Goal: Use online tool/utility: Utilize a website feature to perform a specific function

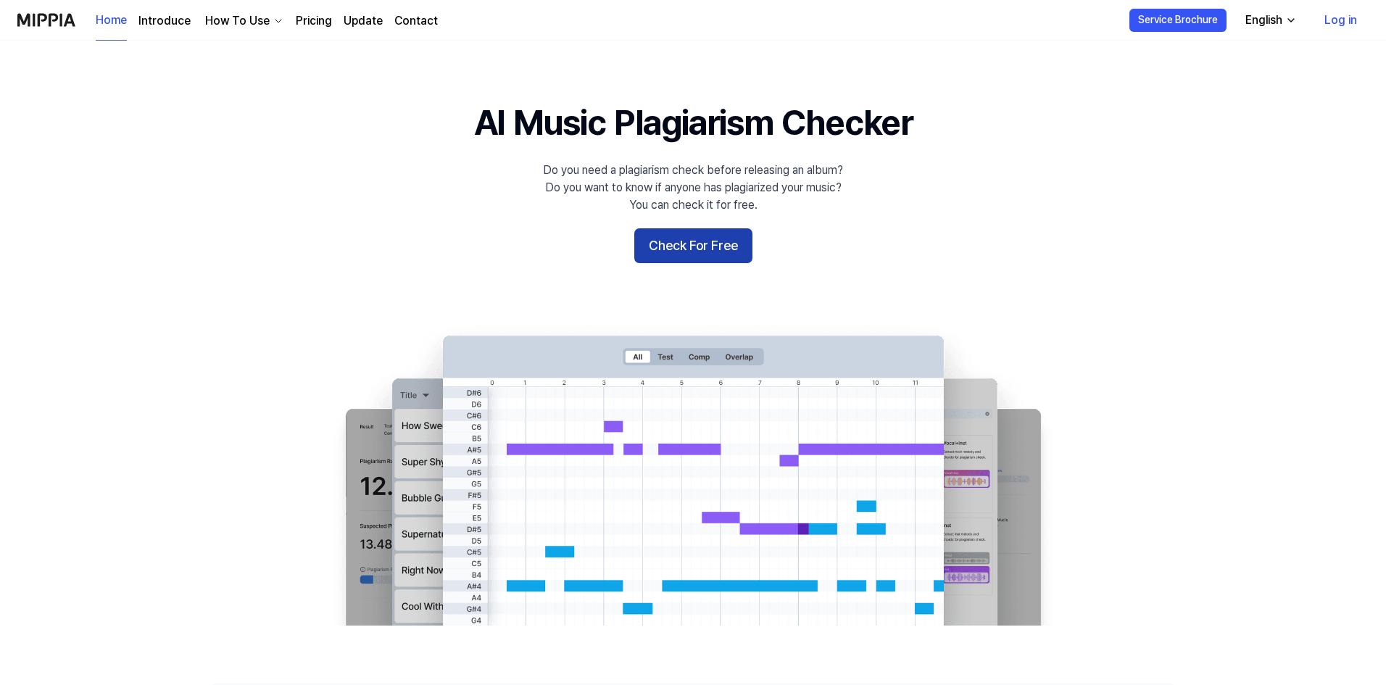
click at [711, 249] on button "Check For Free" at bounding box center [693, 245] width 118 height 35
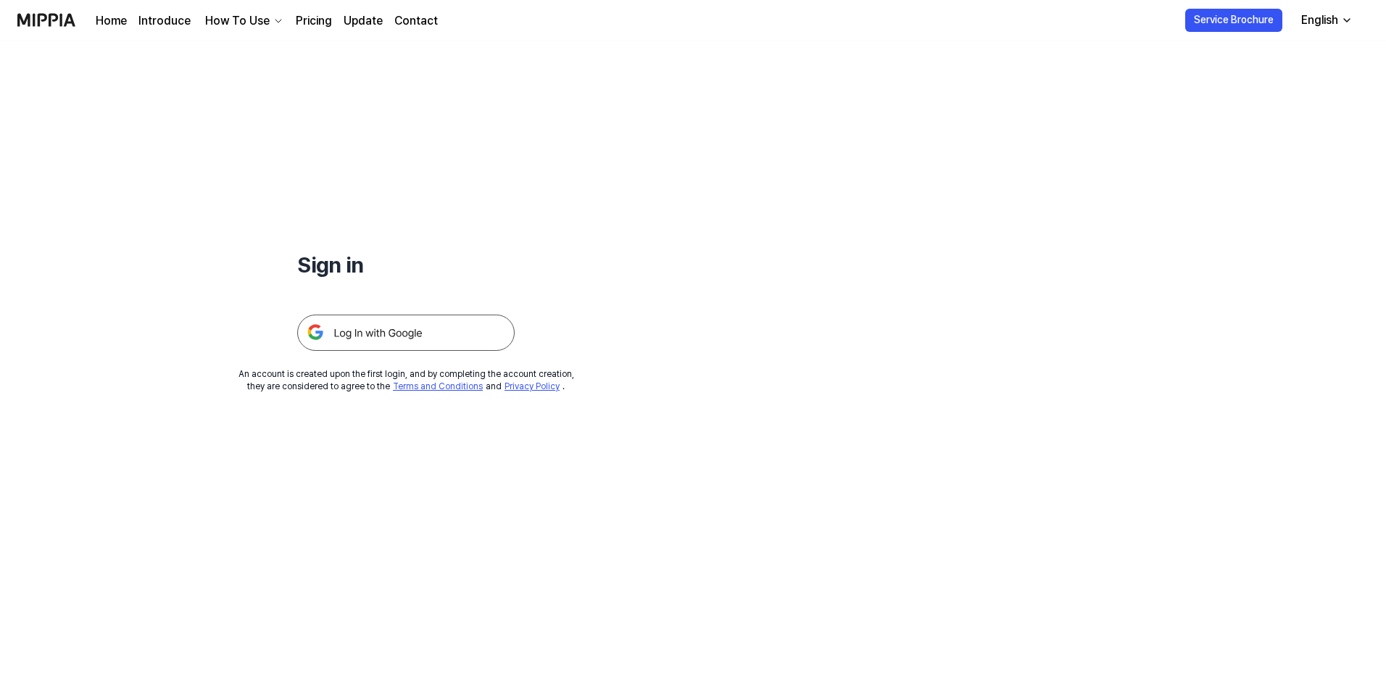
click at [457, 330] on img at bounding box center [405, 333] width 217 height 36
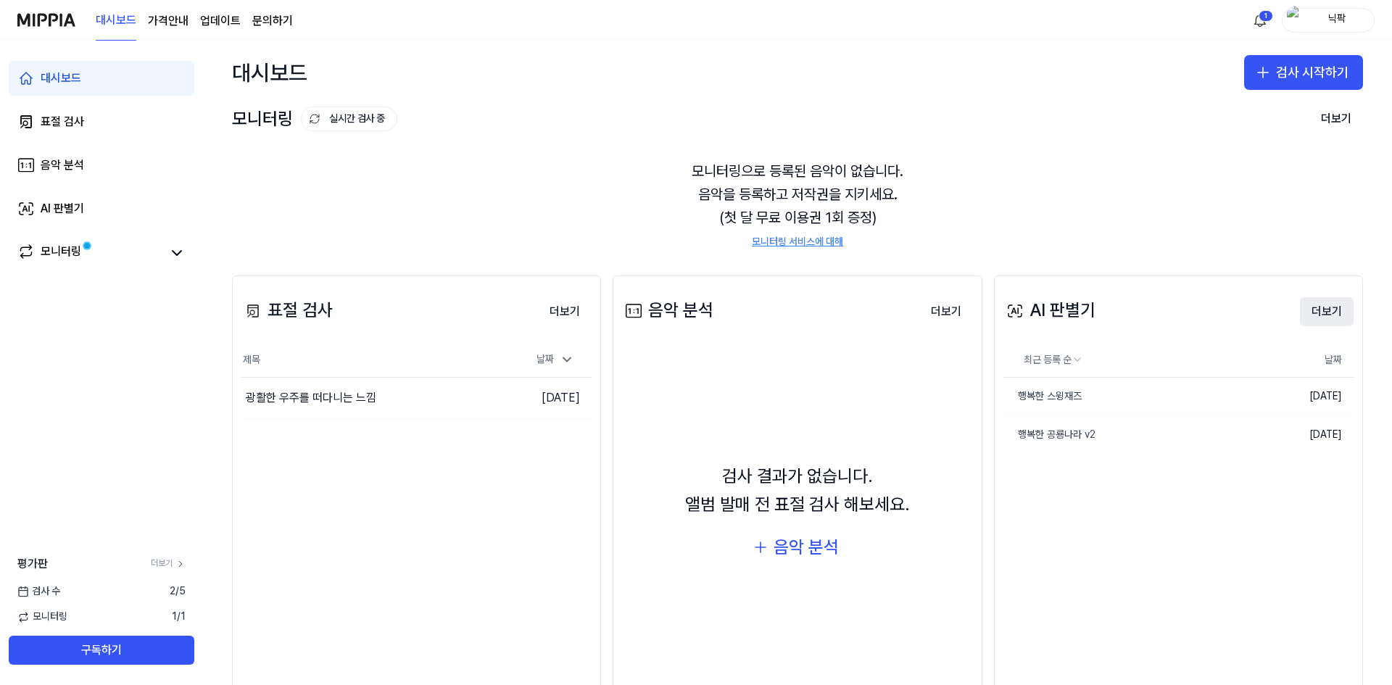
click at [1324, 312] on button "더보기" at bounding box center [1327, 311] width 54 height 29
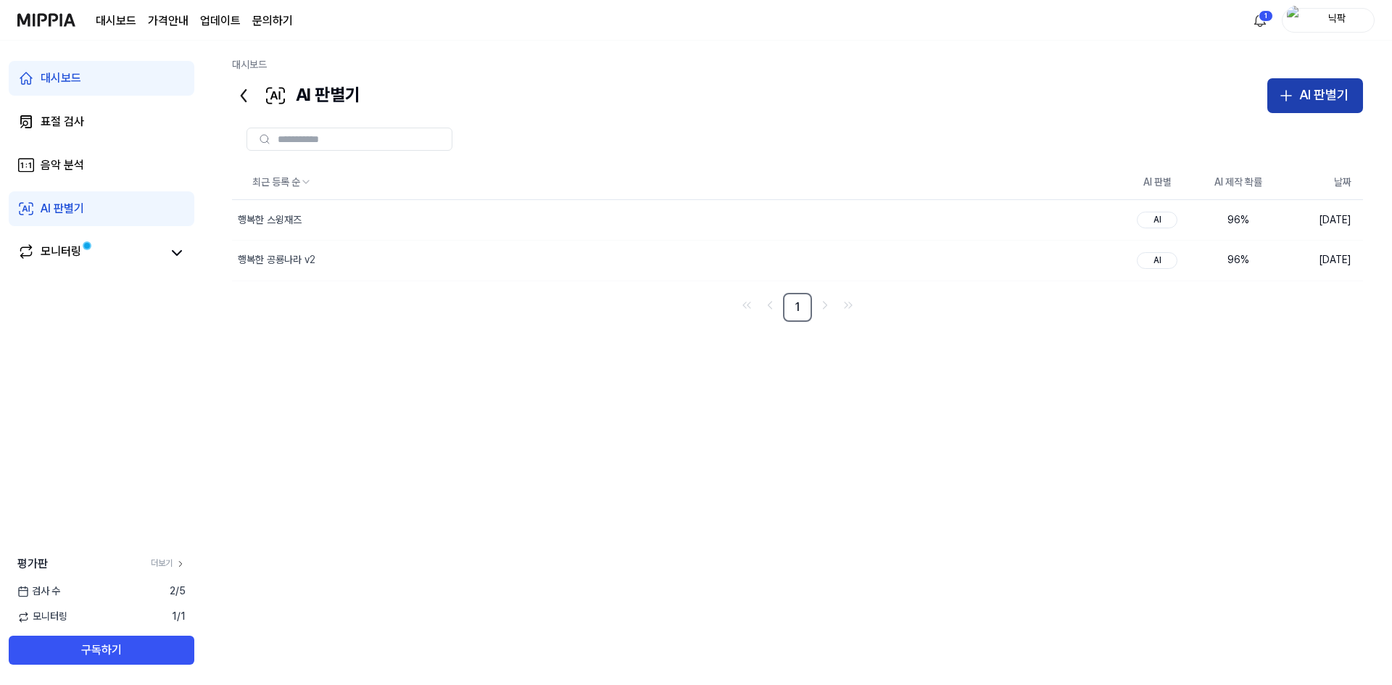
click at [1330, 101] on div "AI 판별기" at bounding box center [1323, 95] width 49 height 21
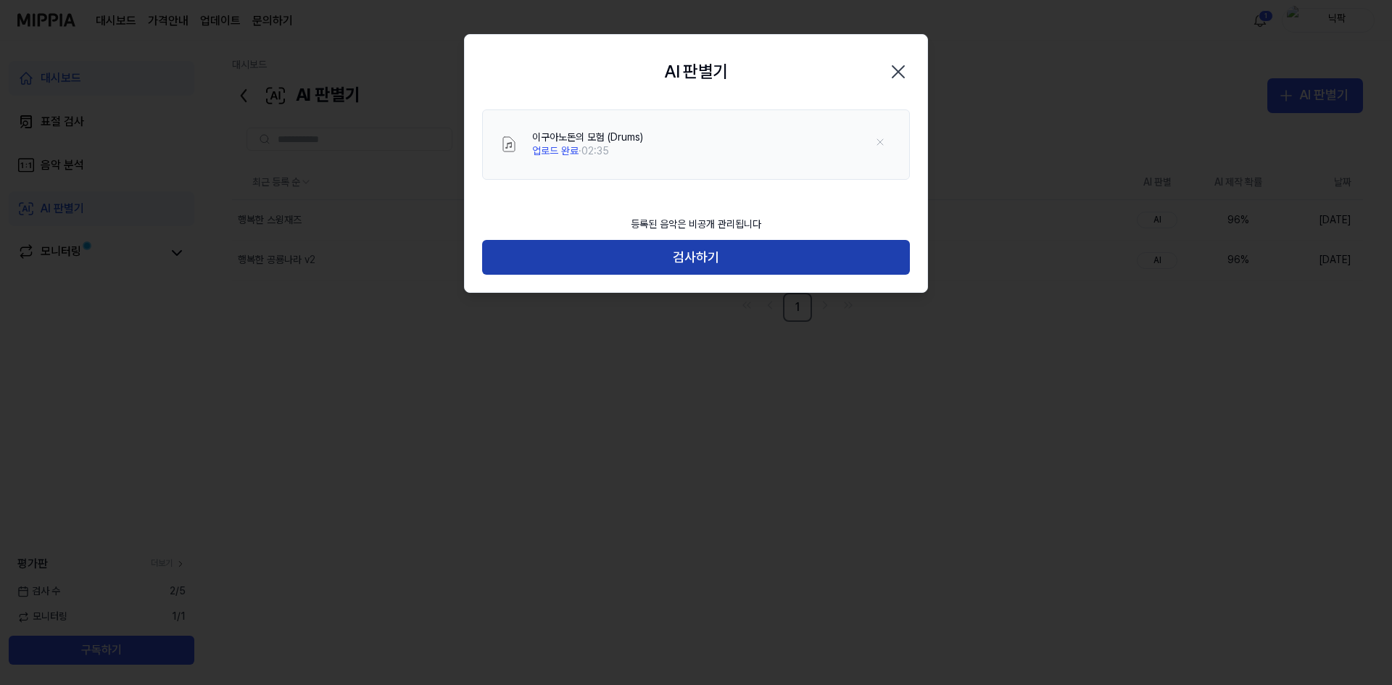
click at [619, 255] on button "검사하기" at bounding box center [696, 257] width 428 height 35
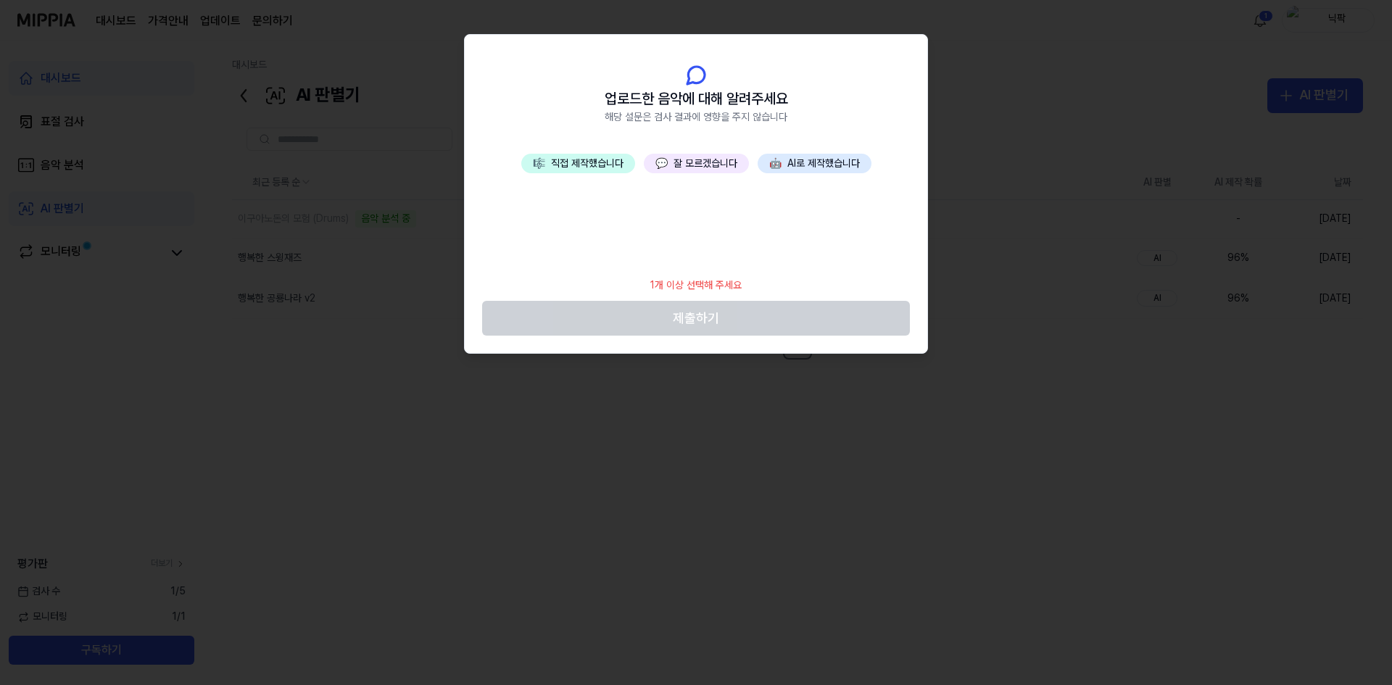
click at [554, 162] on button "🎼 직접 제작했습니다" at bounding box center [578, 164] width 114 height 20
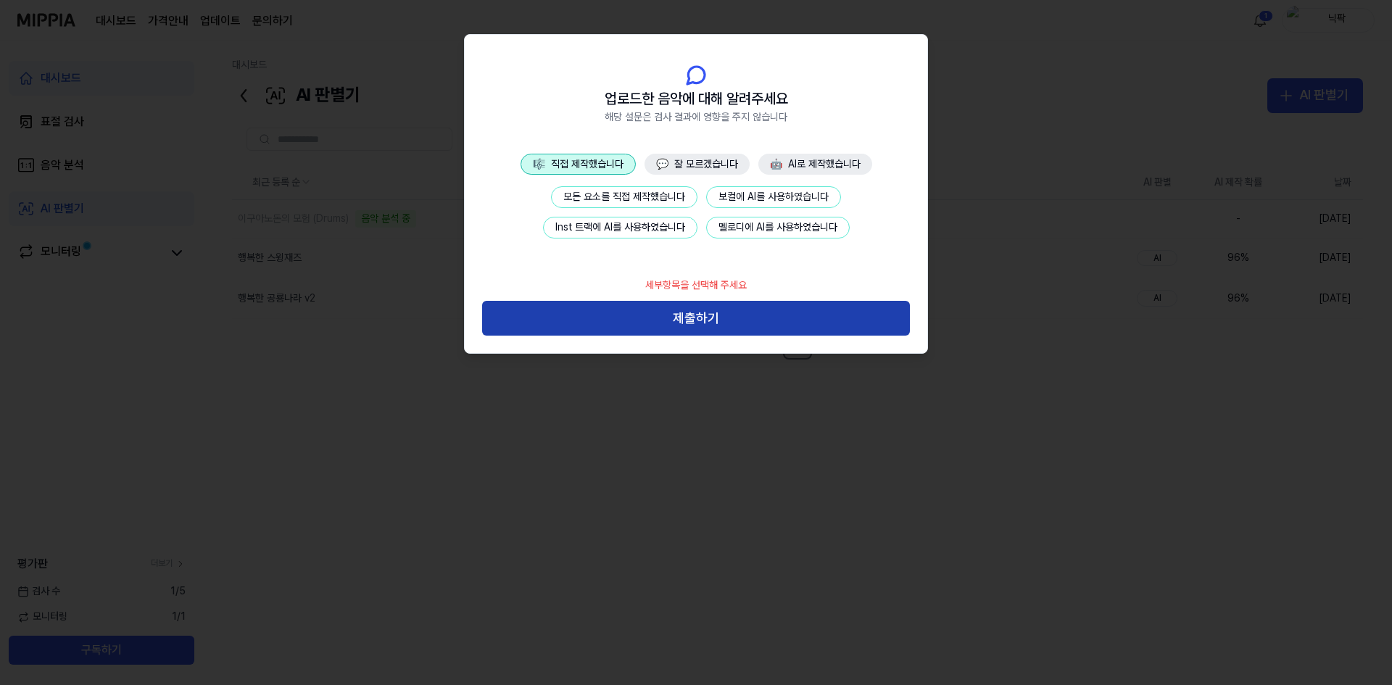
click at [737, 320] on button "제출하기" at bounding box center [696, 318] width 428 height 35
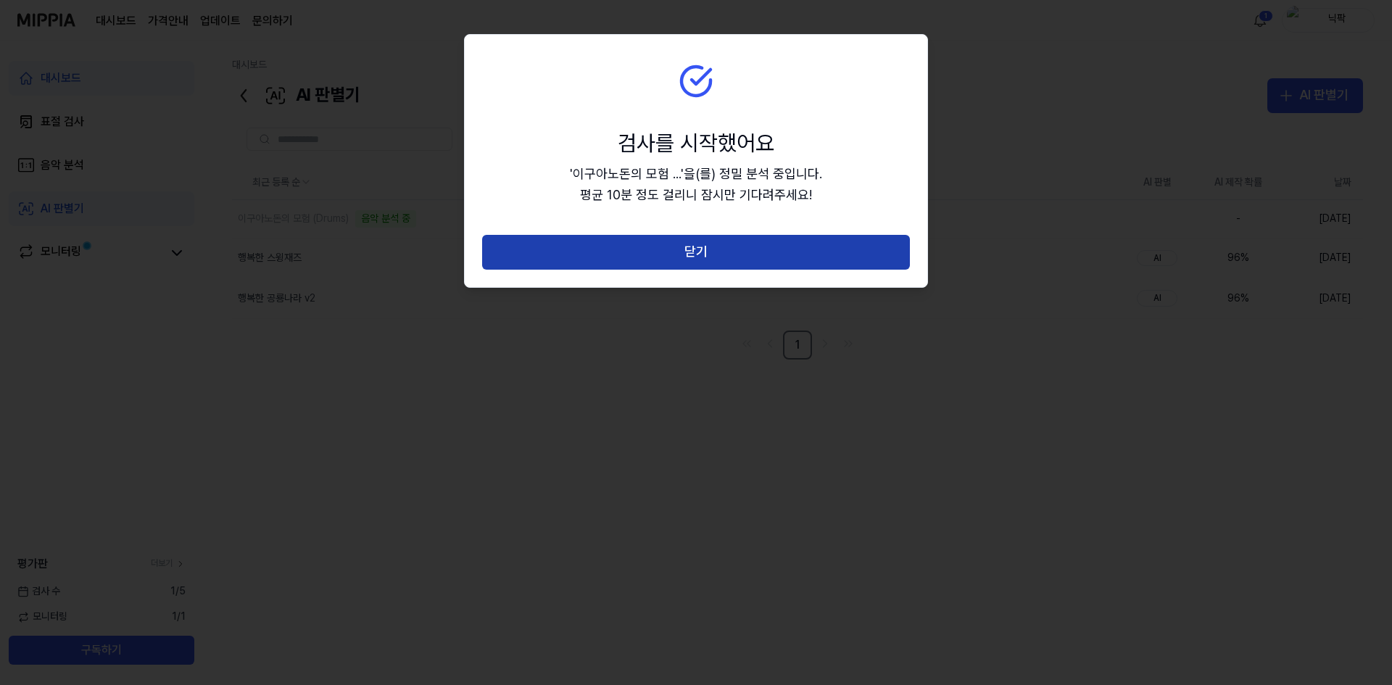
click at [717, 252] on button "닫기" at bounding box center [696, 252] width 428 height 35
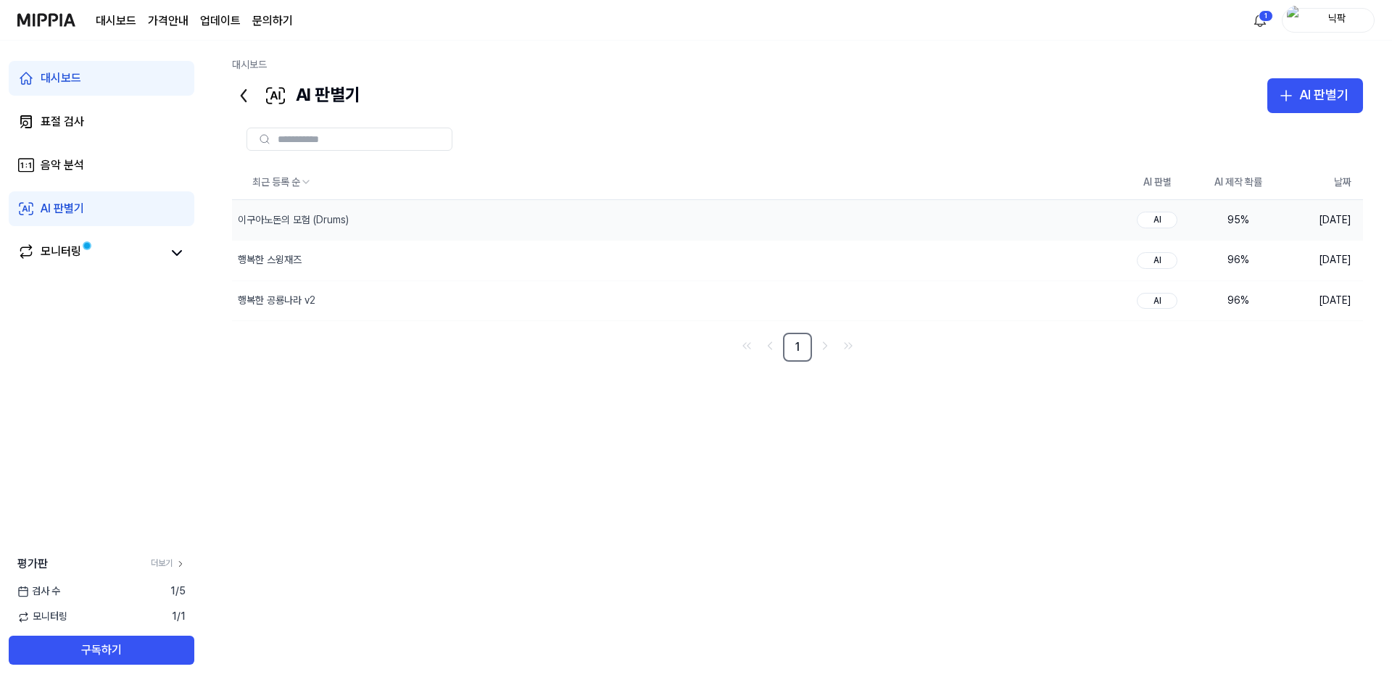
click at [1252, 220] on div "95 %" at bounding box center [1238, 220] width 58 height 14
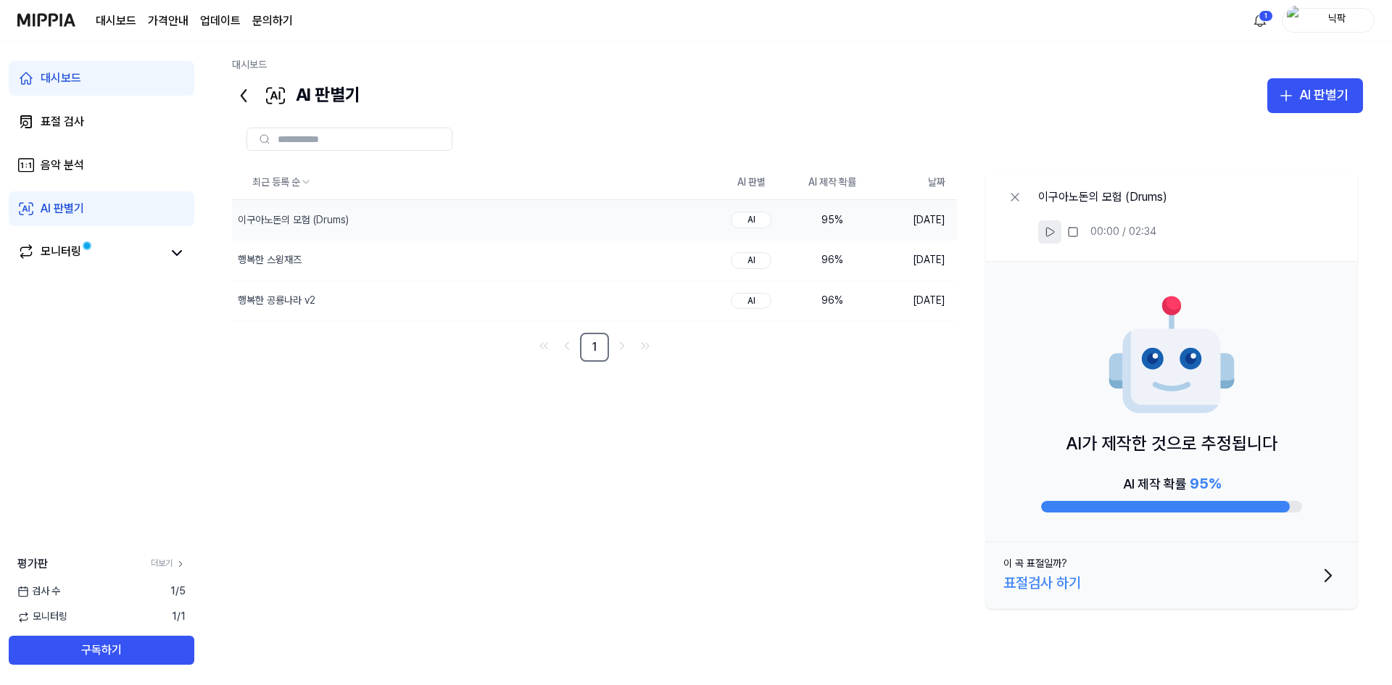
click at [1053, 230] on icon at bounding box center [1050, 232] width 12 height 12
